Goal: Task Accomplishment & Management: Use online tool/utility

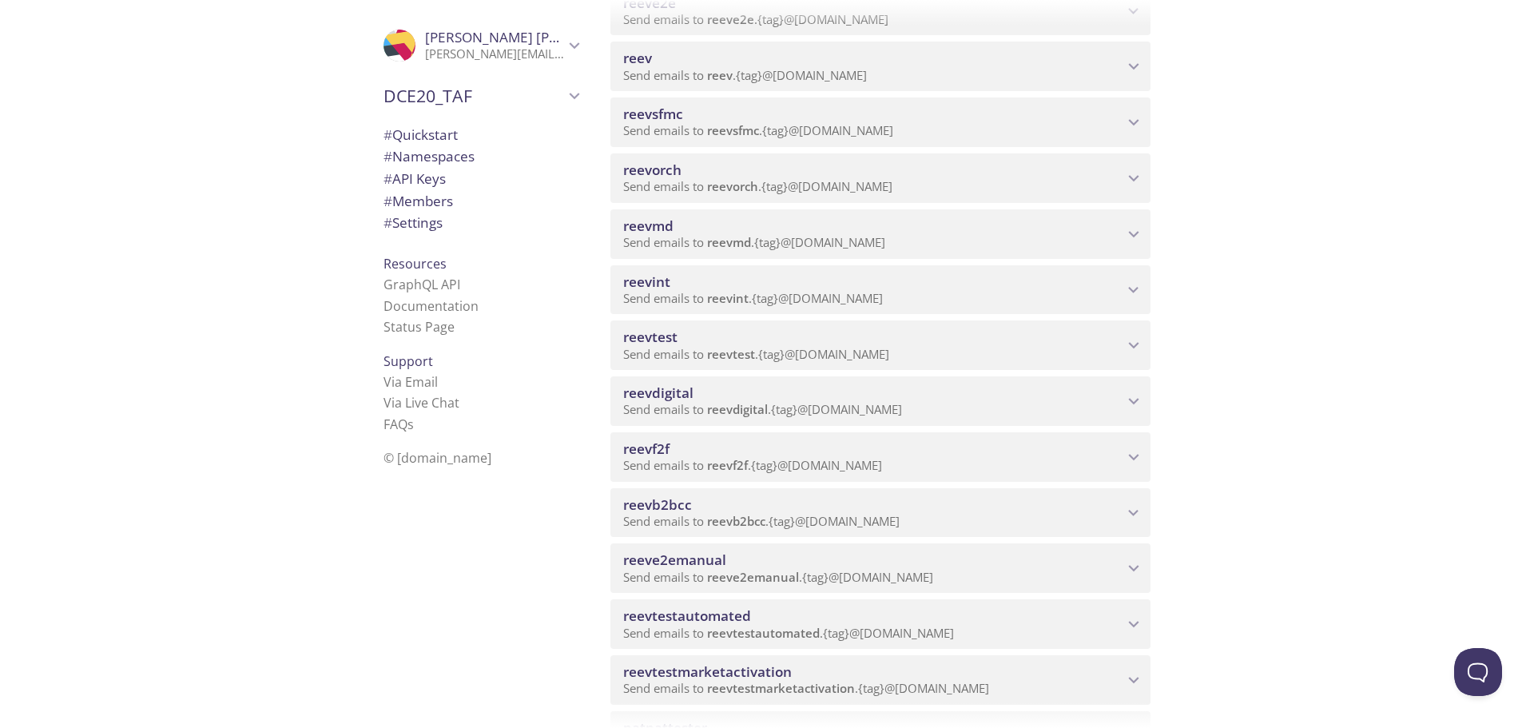
scroll to position [399, 0]
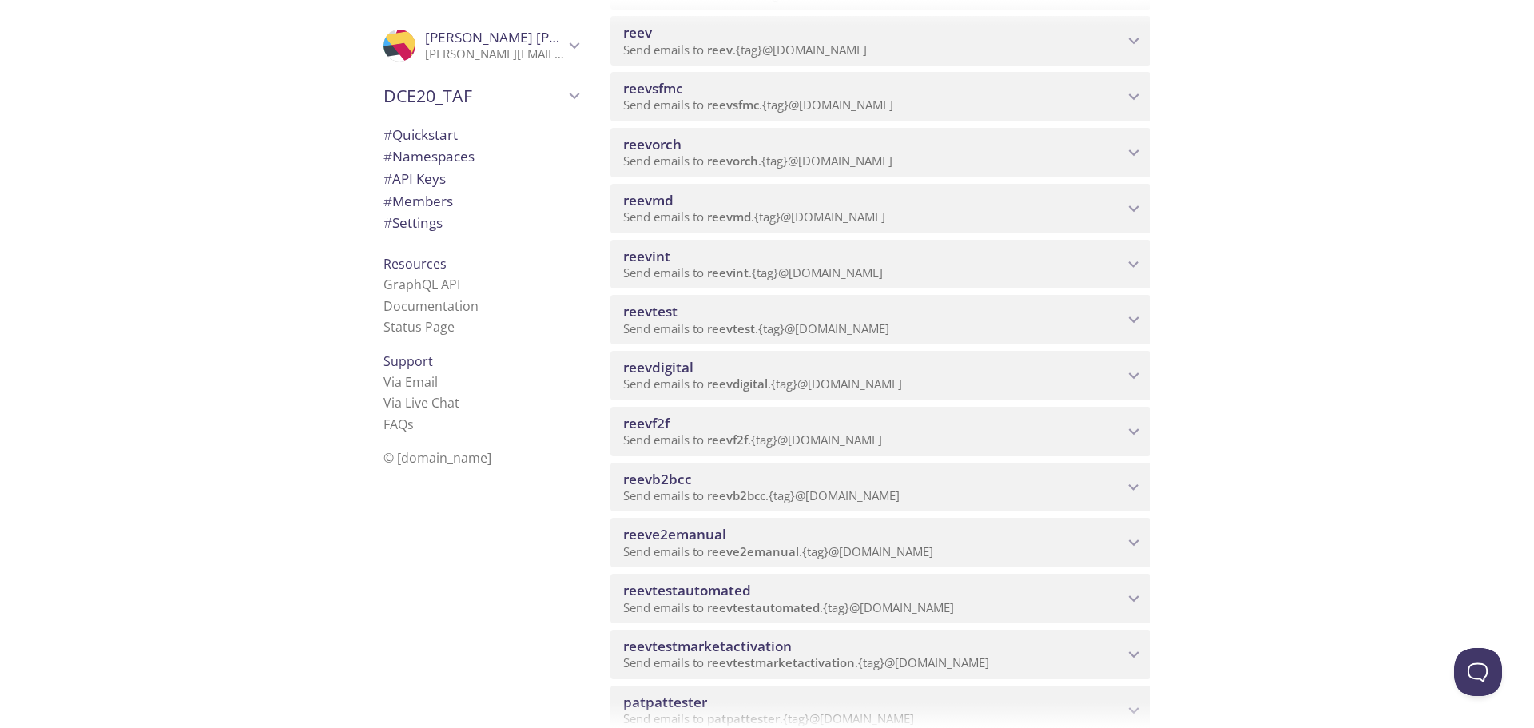
click at [710, 541] on span "reeve2emanual" at bounding box center [674, 534] width 103 height 18
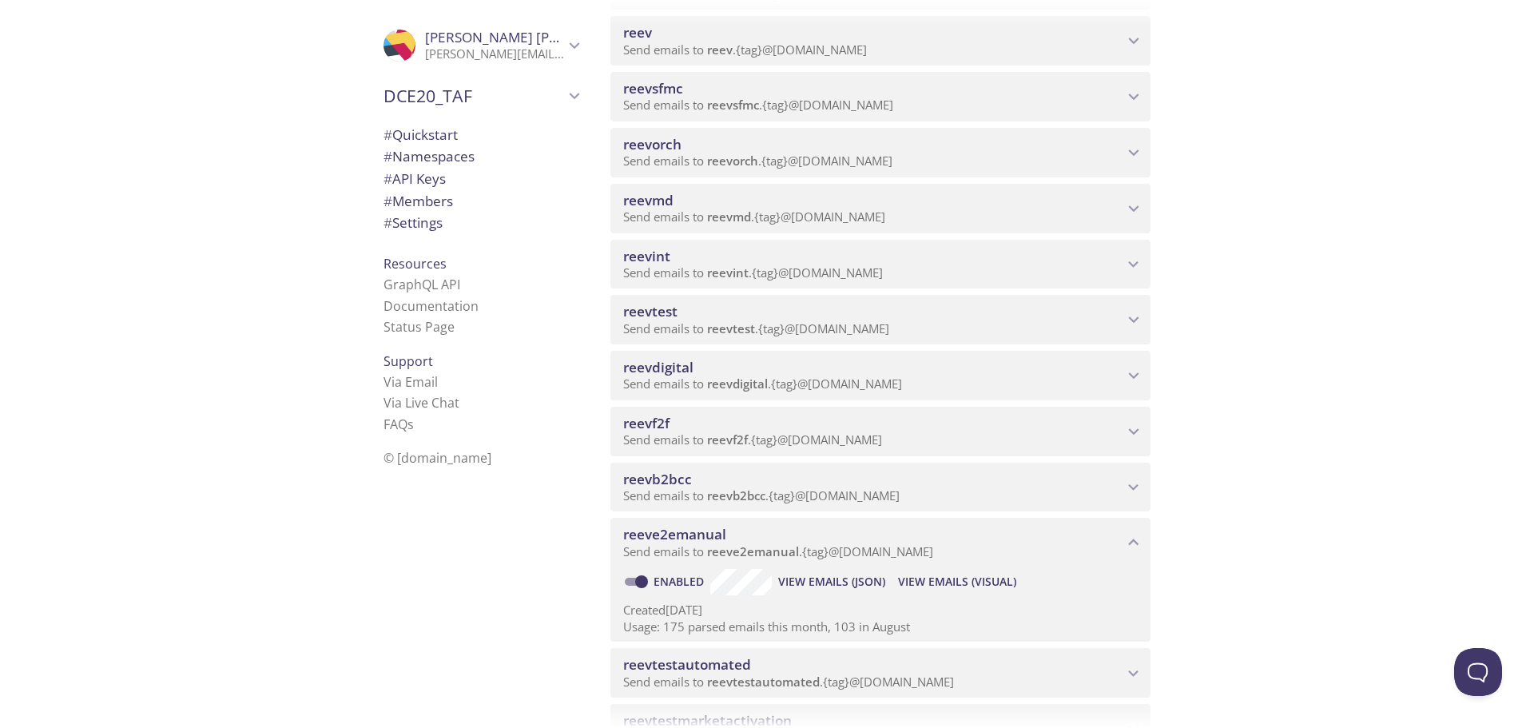
click at [936, 579] on span "View Emails (Visual)" at bounding box center [957, 581] width 118 height 19
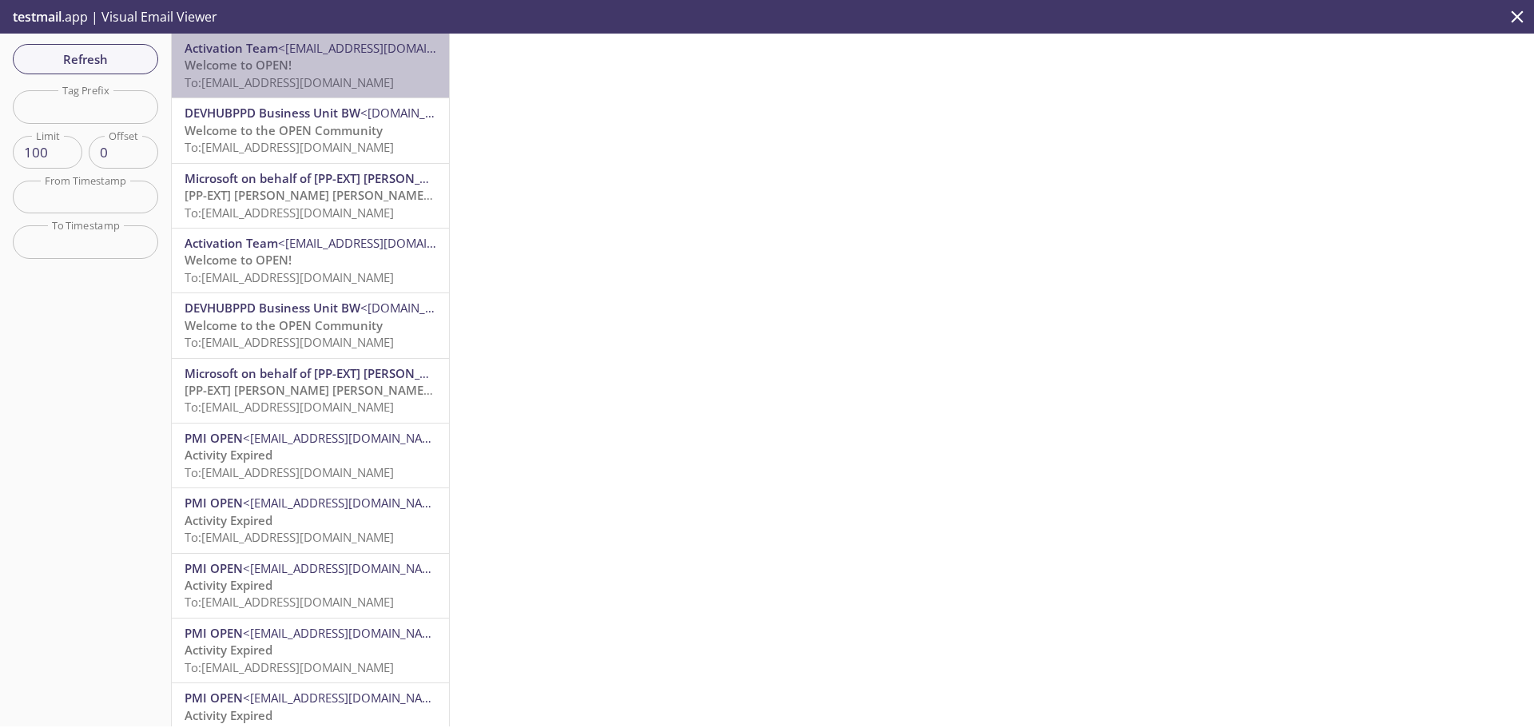
click at [310, 62] on p "Welcome to OPEN! To: [EMAIL_ADDRESS][DOMAIN_NAME]" at bounding box center [311, 74] width 252 height 34
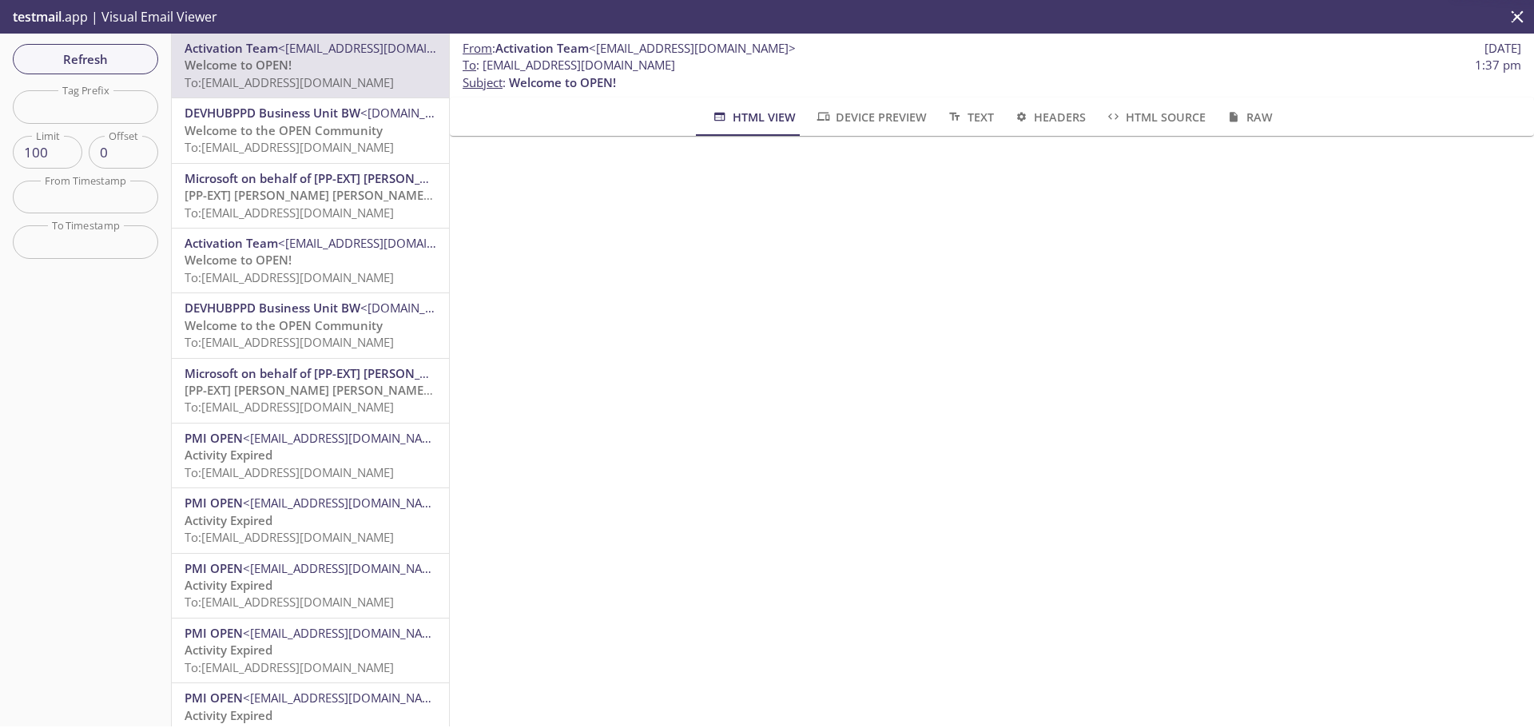
click at [276, 125] on span "Welcome to the OPEN Community" at bounding box center [284, 130] width 198 height 16
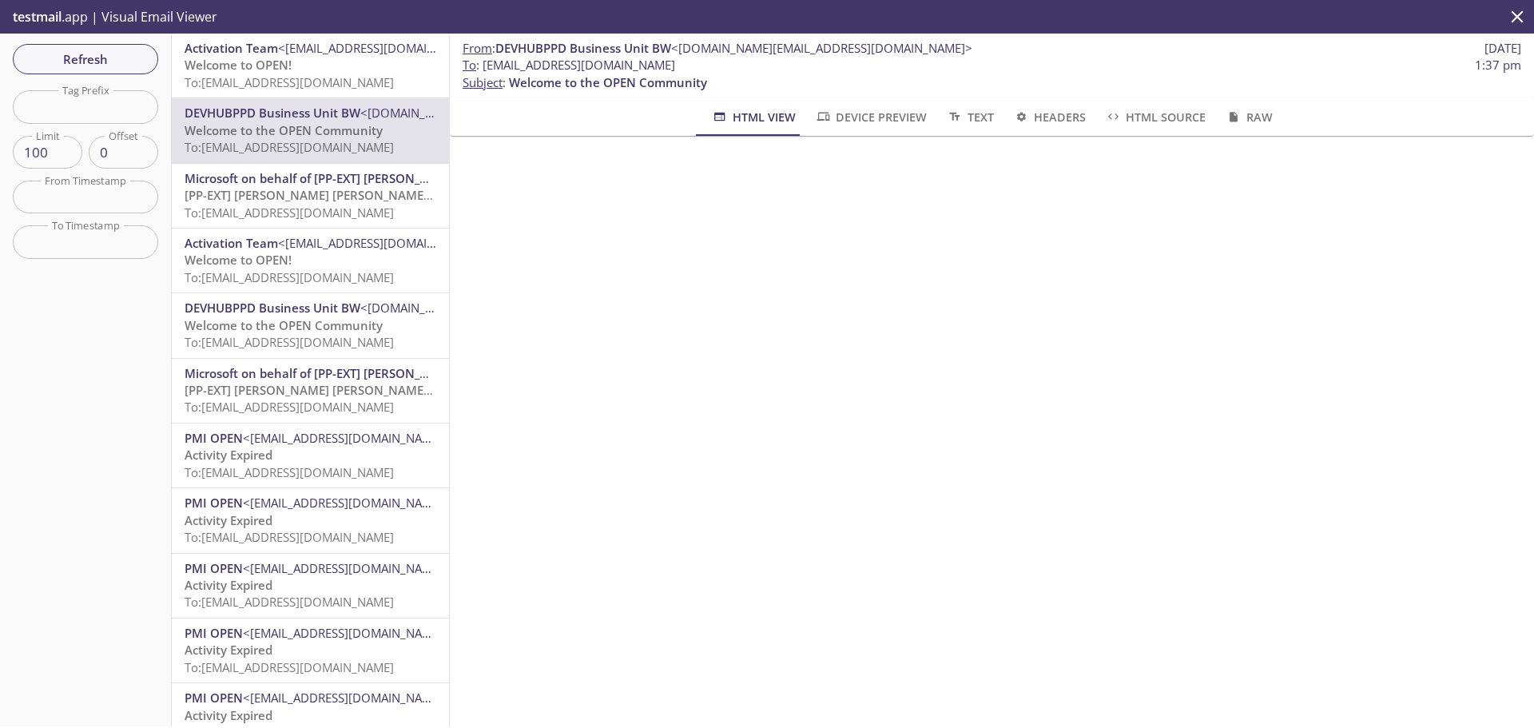
click at [309, 54] on span "<[EMAIL_ADDRESS][DOMAIN_NAME]>" at bounding box center [381, 48] width 207 height 16
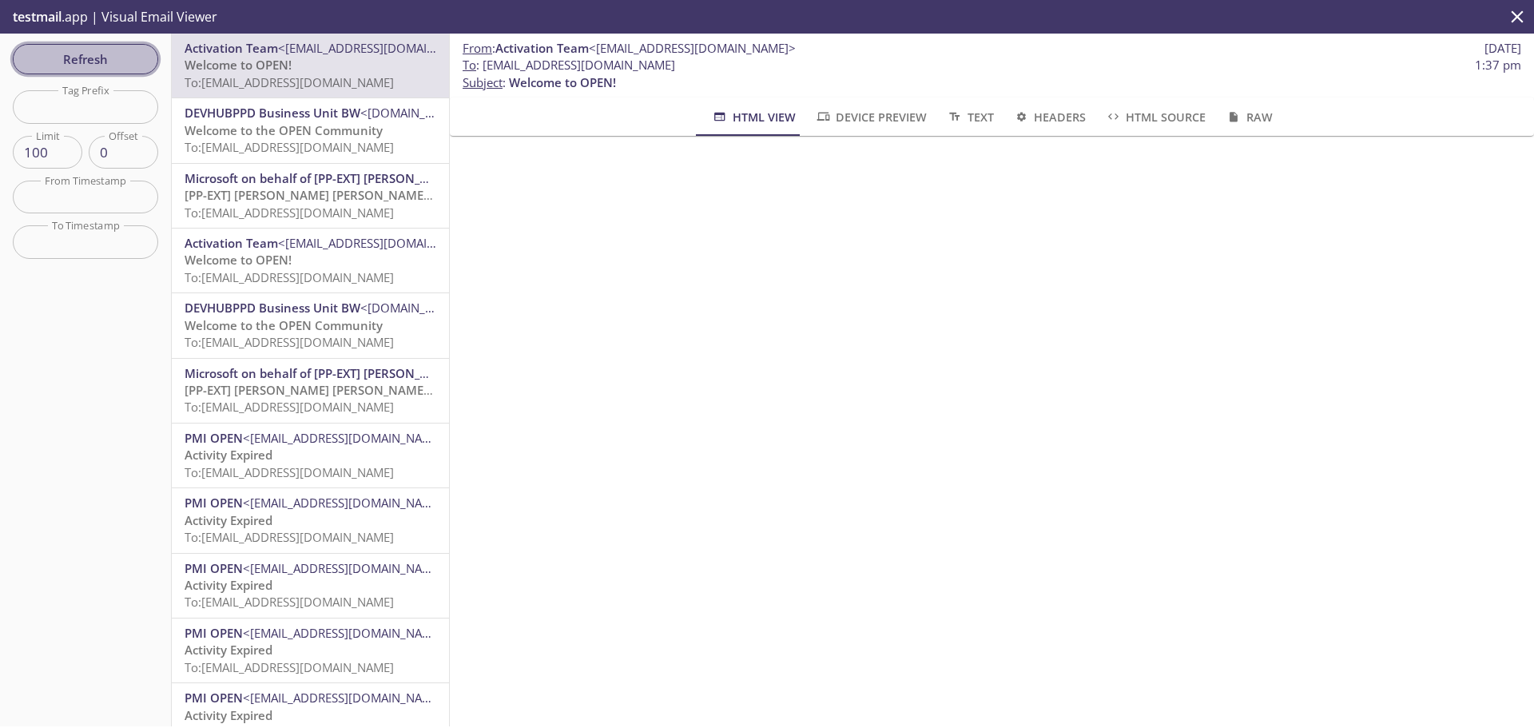
click at [36, 73] on button "Refresh" at bounding box center [85, 59] width 145 height 30
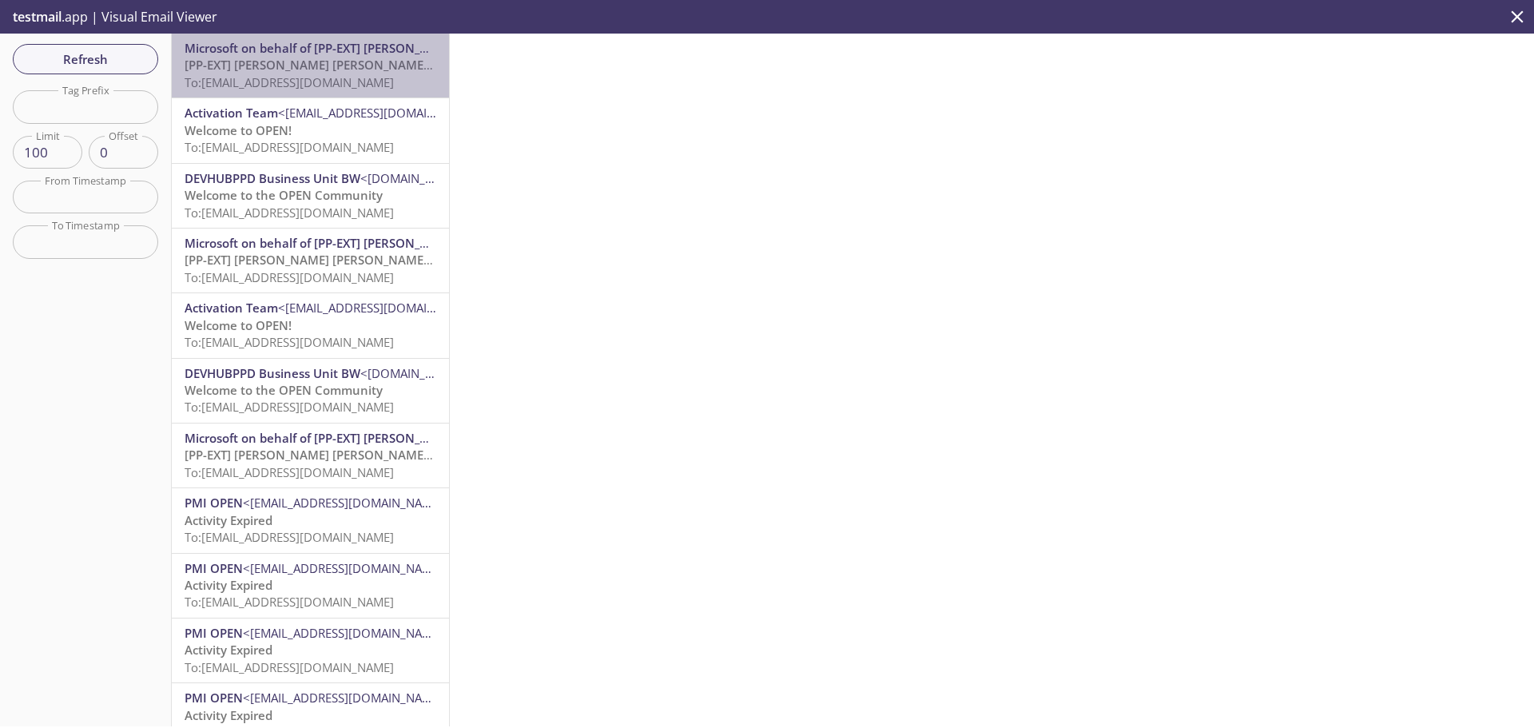
click at [320, 75] on span "To: [EMAIL_ADDRESS][DOMAIN_NAME]" at bounding box center [289, 82] width 209 height 16
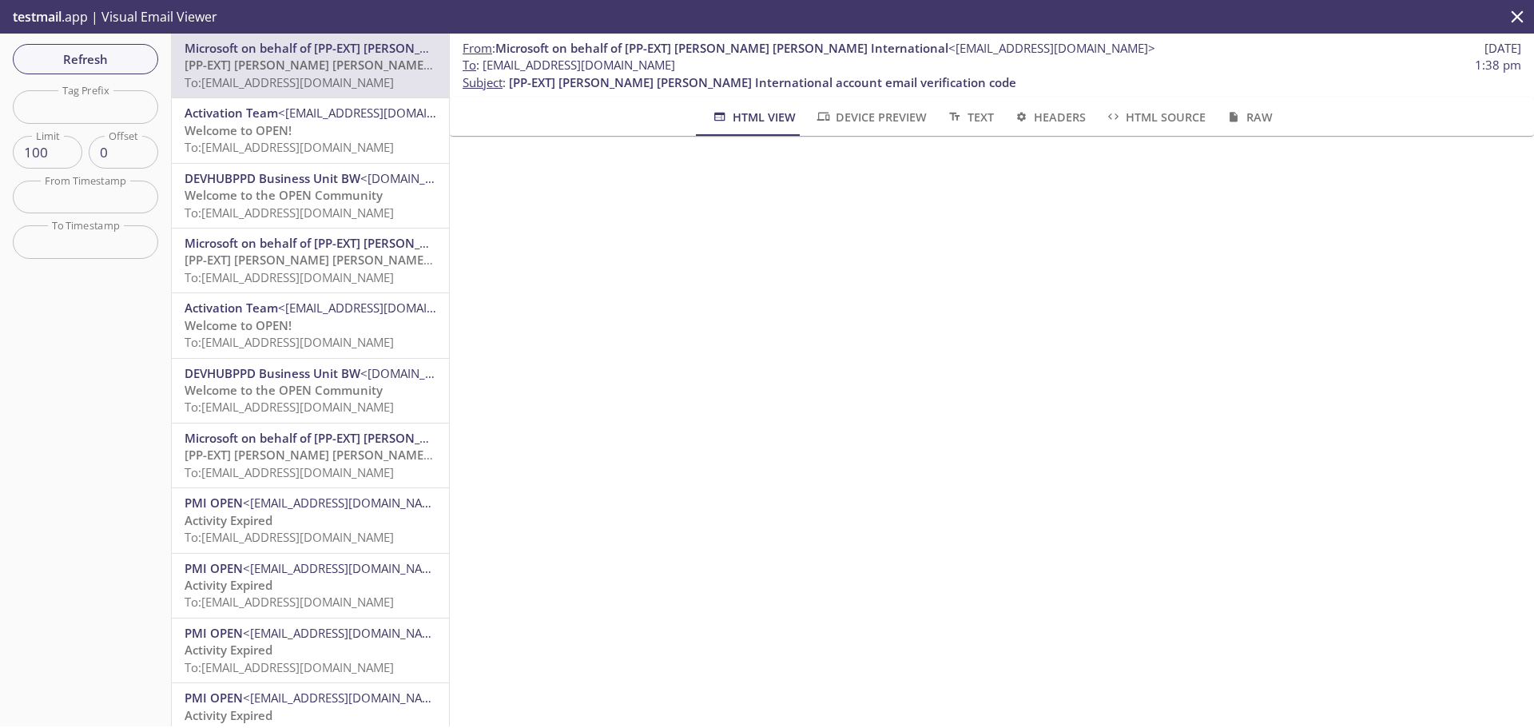
drag, startPoint x: 751, startPoint y: 64, endPoint x: 482, endPoint y: 58, distance: 269.3
click at [482, 58] on span "To : [EMAIL_ADDRESS][DOMAIN_NAME] 1:38 pm" at bounding box center [992, 65] width 1059 height 17
copy span "[EMAIL_ADDRESS][DOMAIN_NAME]"
